Goal: Task Accomplishment & Management: Manage account settings

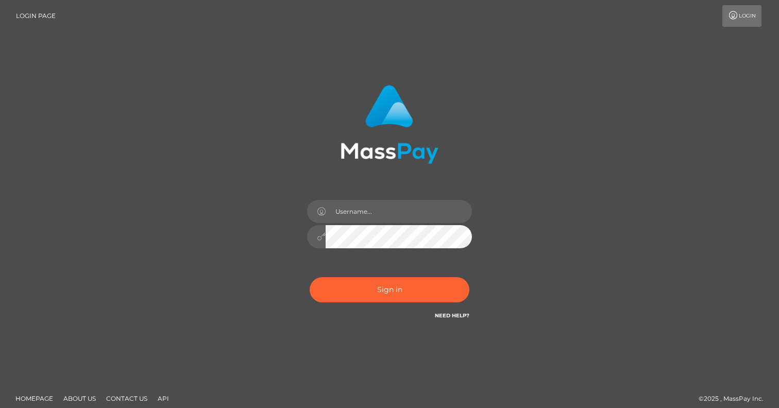
type input "[EMAIL_ADDRESS][DOMAIN_NAME]"
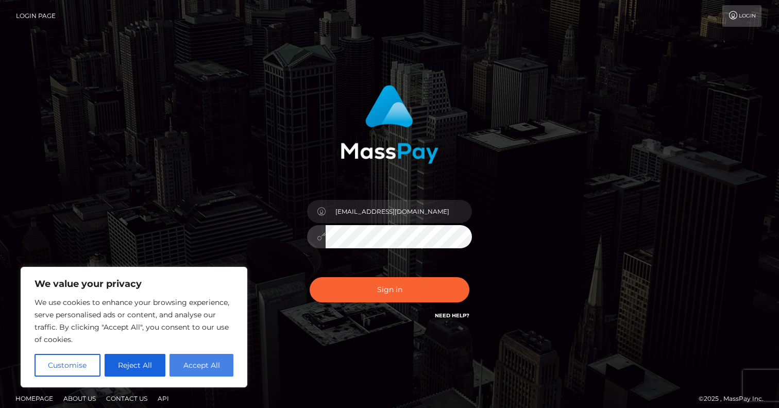
click at [186, 362] on button "Accept All" at bounding box center [202, 365] width 64 height 23
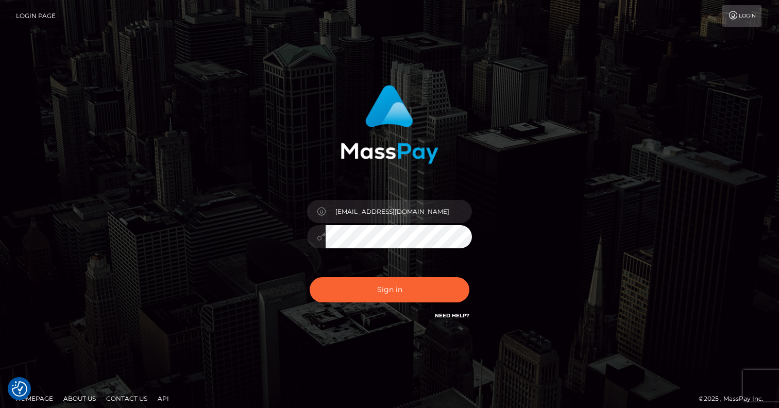
checkbox input "true"
click at [403, 290] on button "Sign in" at bounding box center [390, 289] width 160 height 25
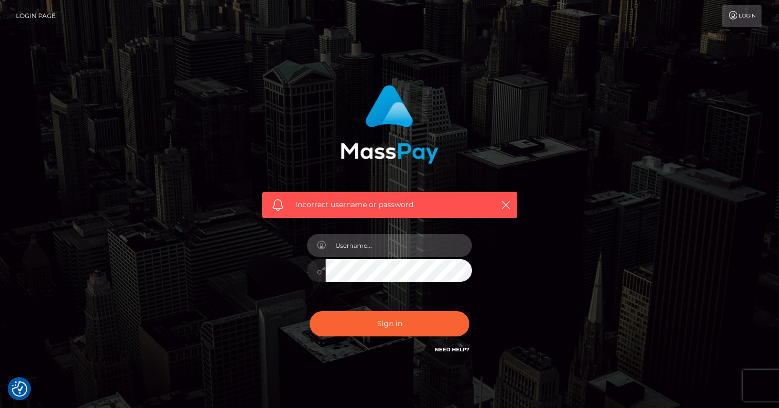
click at [377, 245] on input "text" at bounding box center [399, 245] width 146 height 23
type input "[EMAIL_ADDRESS][DOMAIN_NAME]"
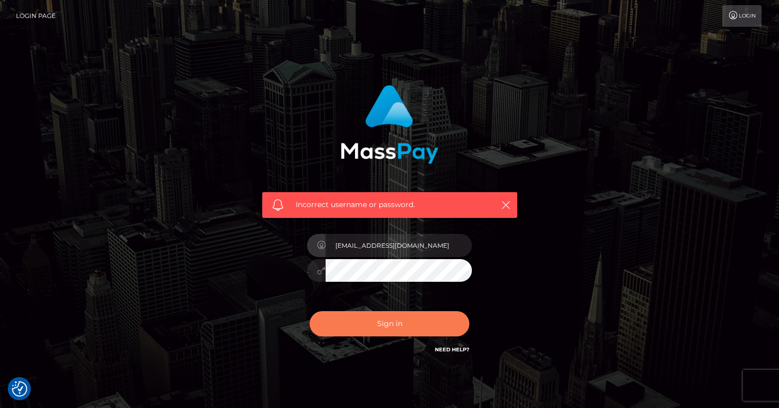
click at [399, 318] on button "Sign in" at bounding box center [390, 323] width 160 height 25
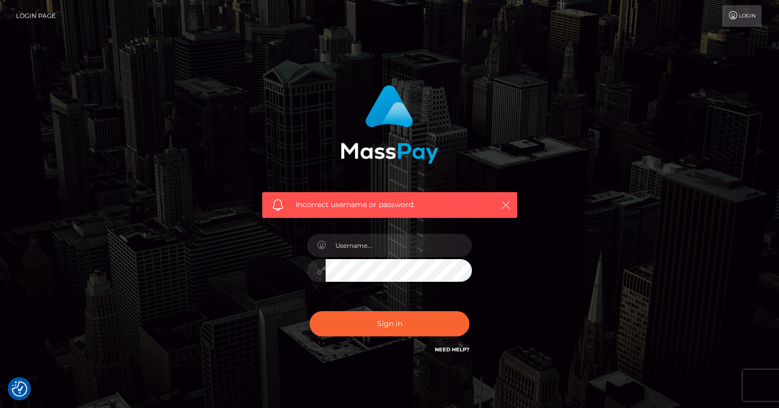
click at [505, 207] on icon "button" at bounding box center [506, 205] width 10 height 10
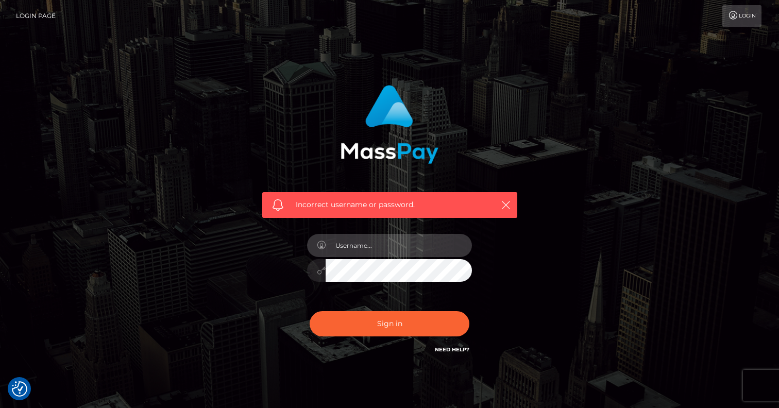
click at [361, 250] on input "text" at bounding box center [399, 245] width 146 height 23
type input "taylor82914@yahoo.com"
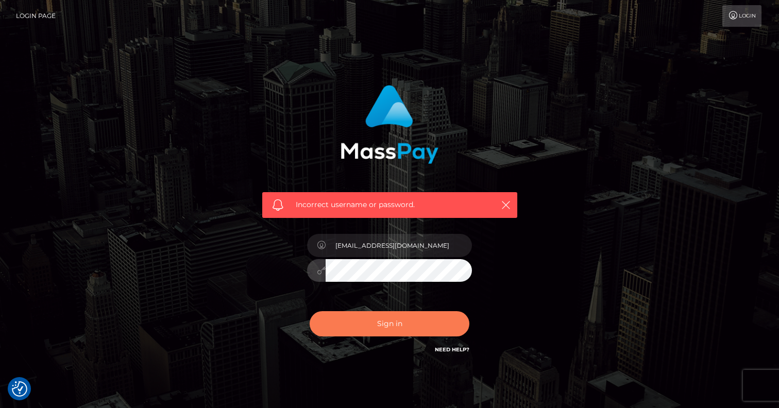
click at [408, 325] on button "Sign in" at bounding box center [390, 323] width 160 height 25
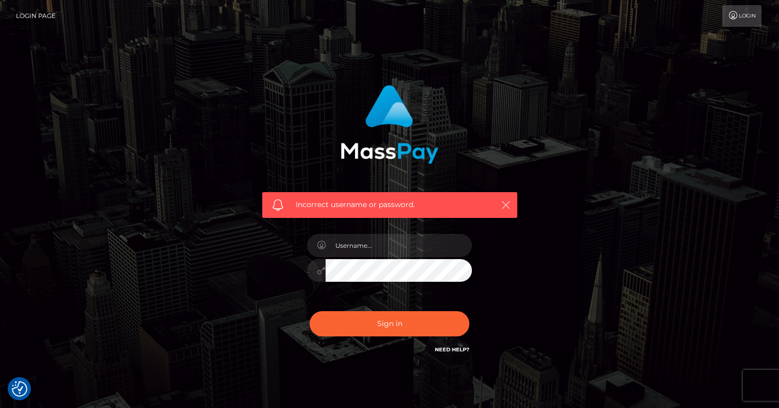
click at [506, 207] on icon "button" at bounding box center [506, 205] width 10 height 10
click at [378, 247] on input "text" at bounding box center [399, 245] width 146 height 23
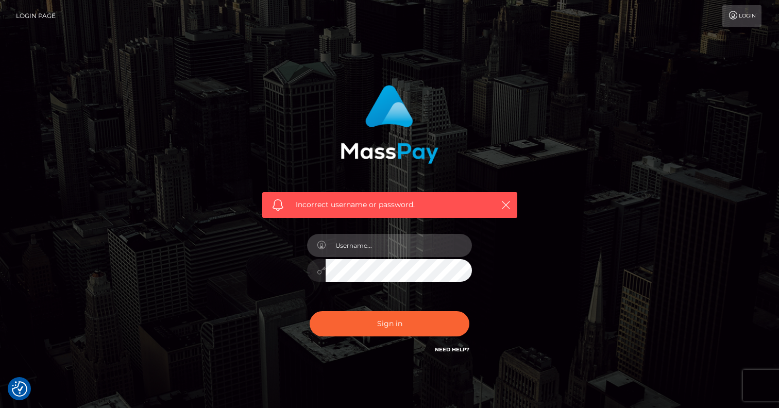
type input "[EMAIL_ADDRESS][DOMAIN_NAME]"
click at [322, 272] on icon at bounding box center [321, 271] width 9 height 8
click at [318, 271] on icon at bounding box center [321, 271] width 9 height 8
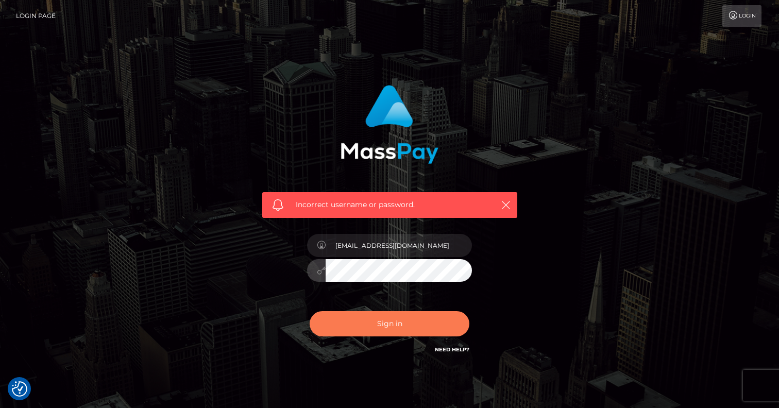
click at [398, 327] on button "Sign in" at bounding box center [390, 323] width 160 height 25
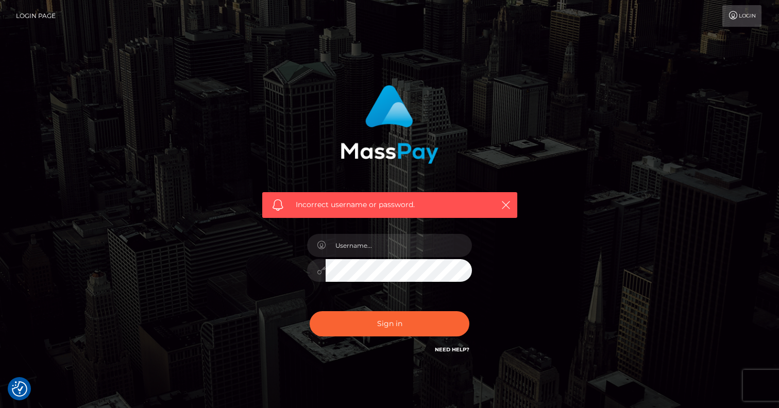
click at [452, 350] on link "Need Help?" at bounding box center [452, 349] width 35 height 7
click at [507, 203] on icon "button" at bounding box center [506, 205] width 10 height 10
click at [506, 207] on icon "button" at bounding box center [506, 205] width 10 height 10
click at [505, 202] on icon "button" at bounding box center [506, 205] width 10 height 10
